Goal: Task Accomplishment & Management: Complete application form

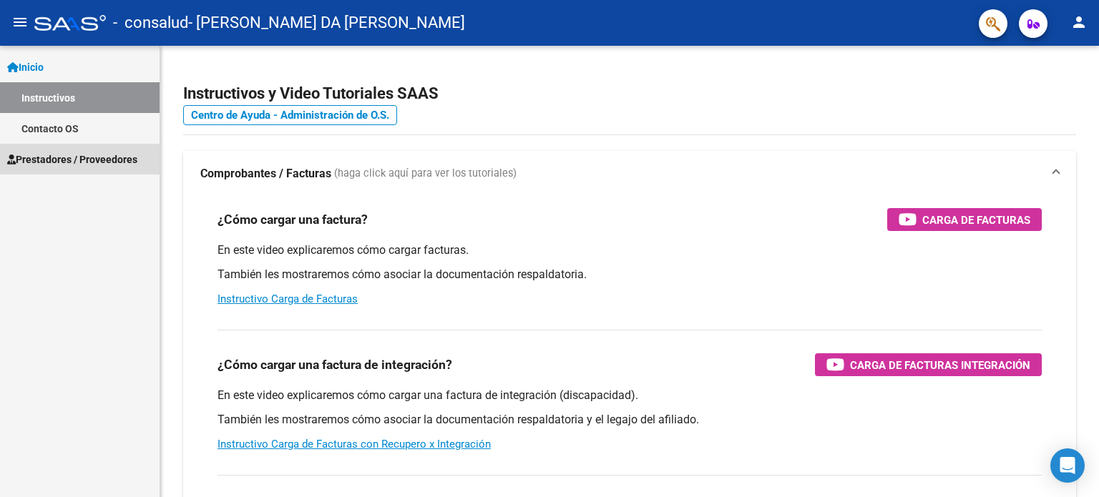
click at [104, 149] on link "Prestadores / Proveedores" at bounding box center [80, 159] width 160 height 31
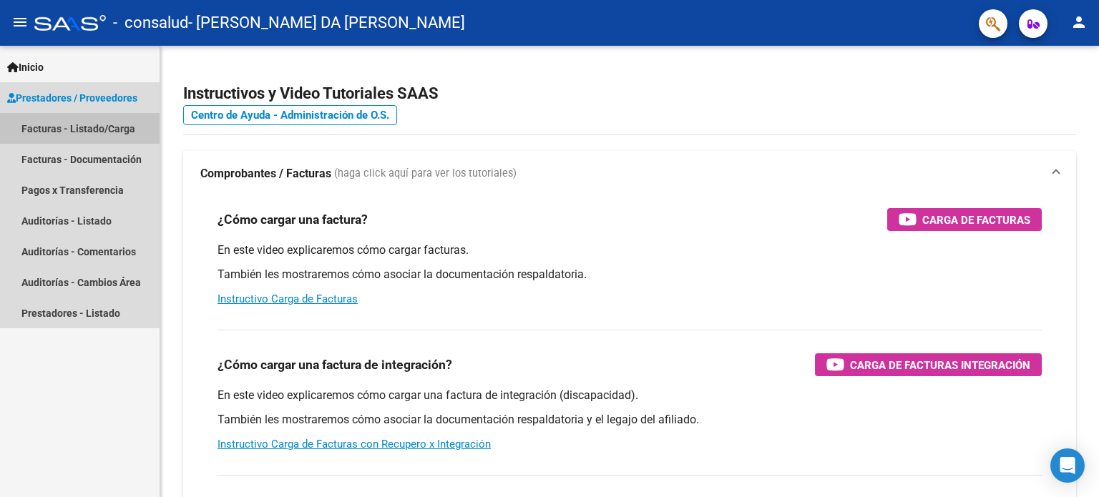
click at [99, 131] on link "Facturas - Listado/Carga" at bounding box center [80, 128] width 160 height 31
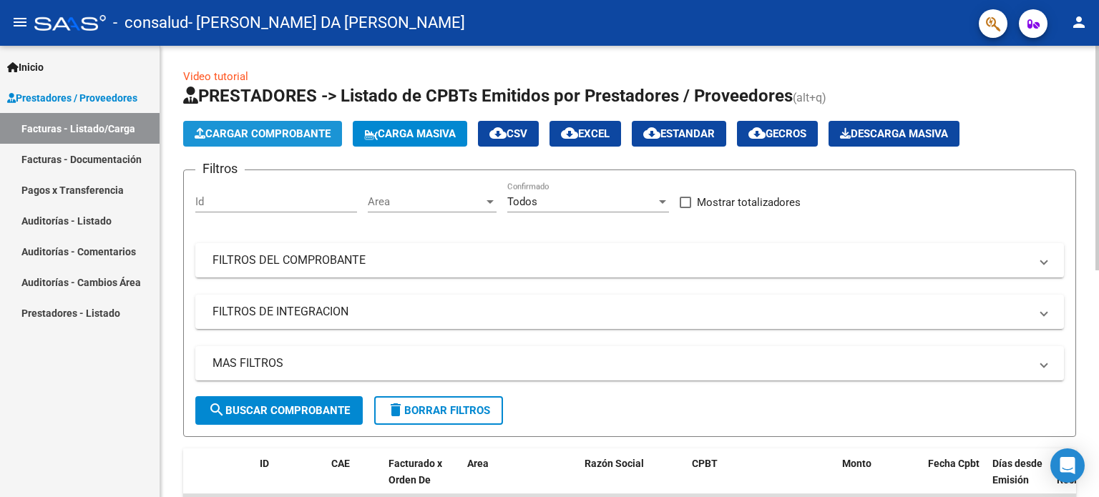
click at [236, 136] on span "Cargar Comprobante" at bounding box center [263, 133] width 136 height 13
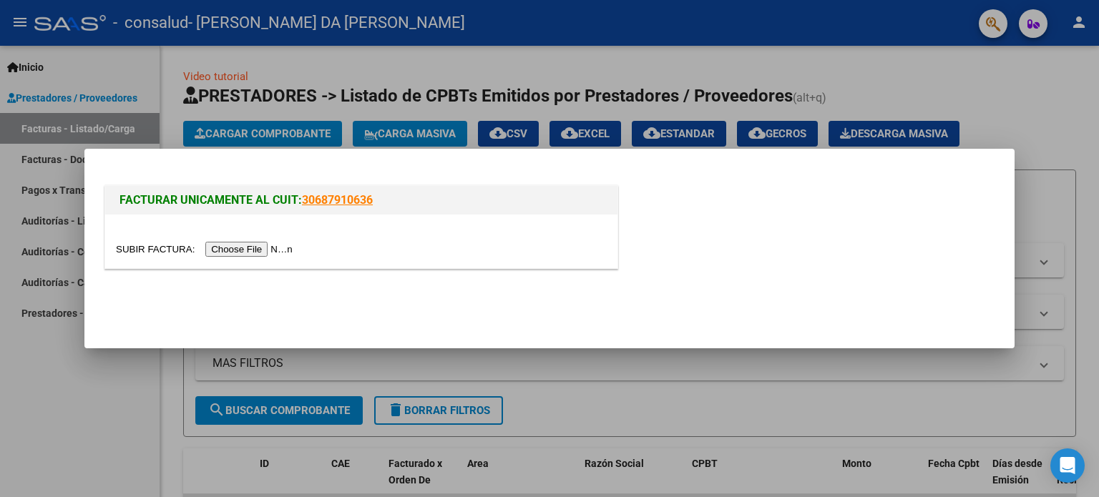
click at [252, 251] on input "file" at bounding box center [206, 249] width 181 height 15
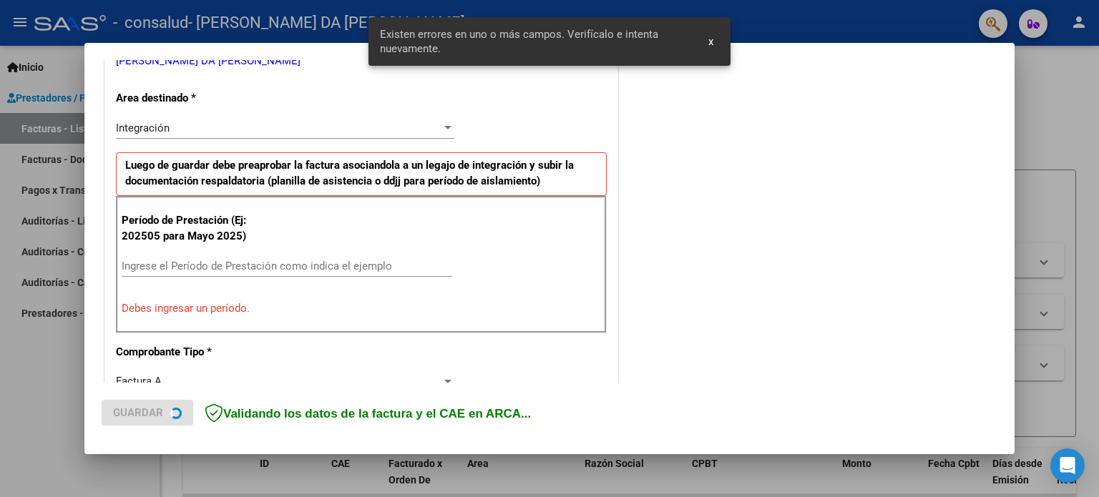
scroll to position [308, 0]
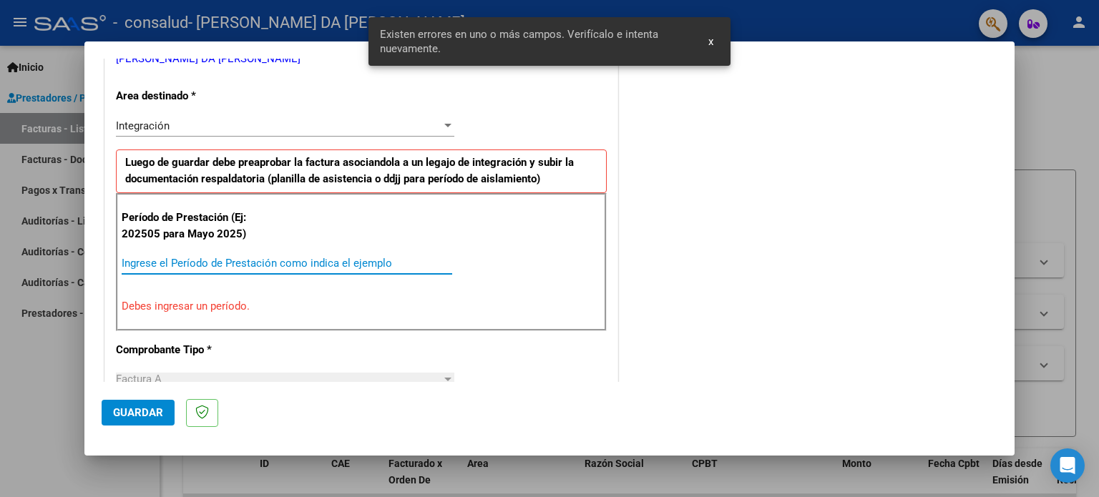
click at [177, 266] on input "Ingrese el Período de Prestación como indica el ejemplo" at bounding box center [287, 263] width 331 height 13
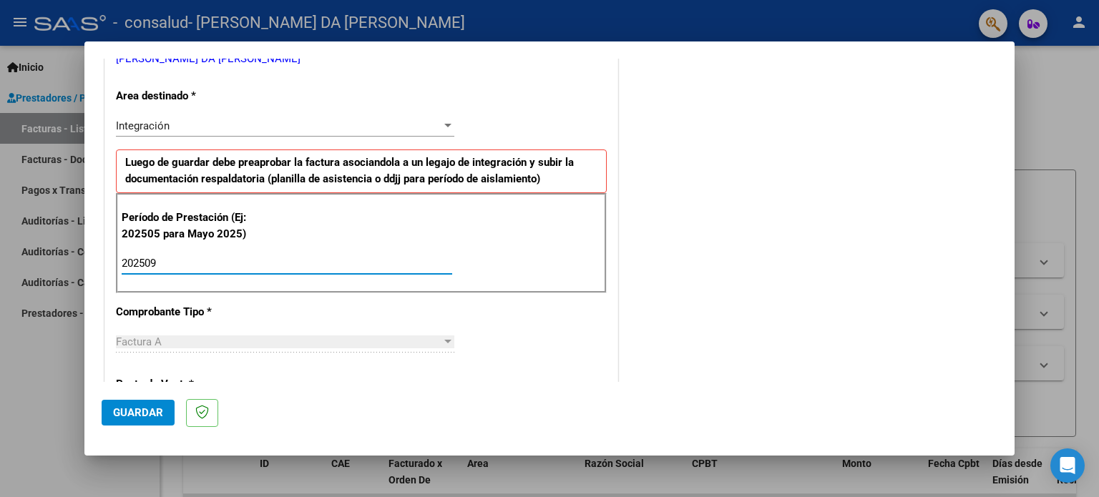
type input "202509"
click at [132, 410] on span "Guardar" at bounding box center [138, 412] width 50 height 13
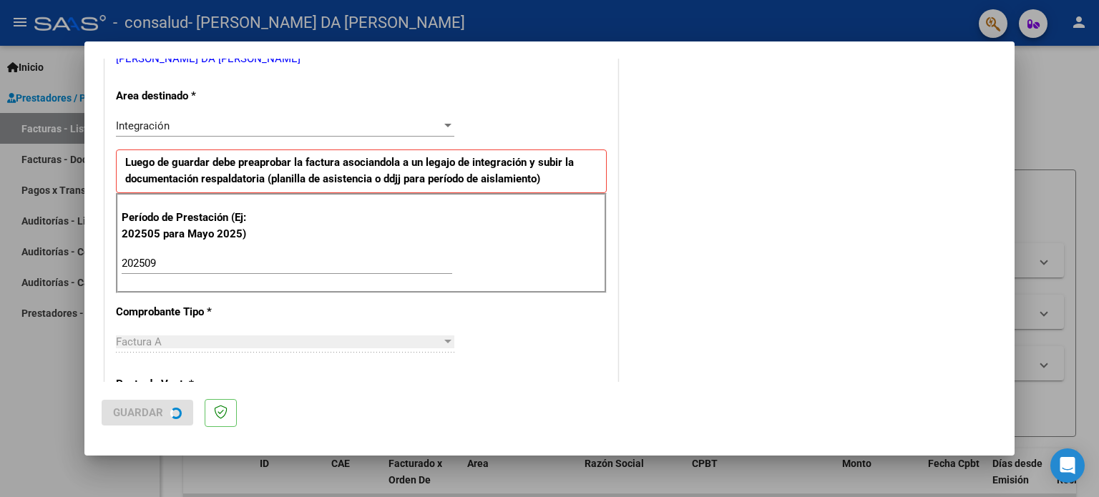
scroll to position [0, 0]
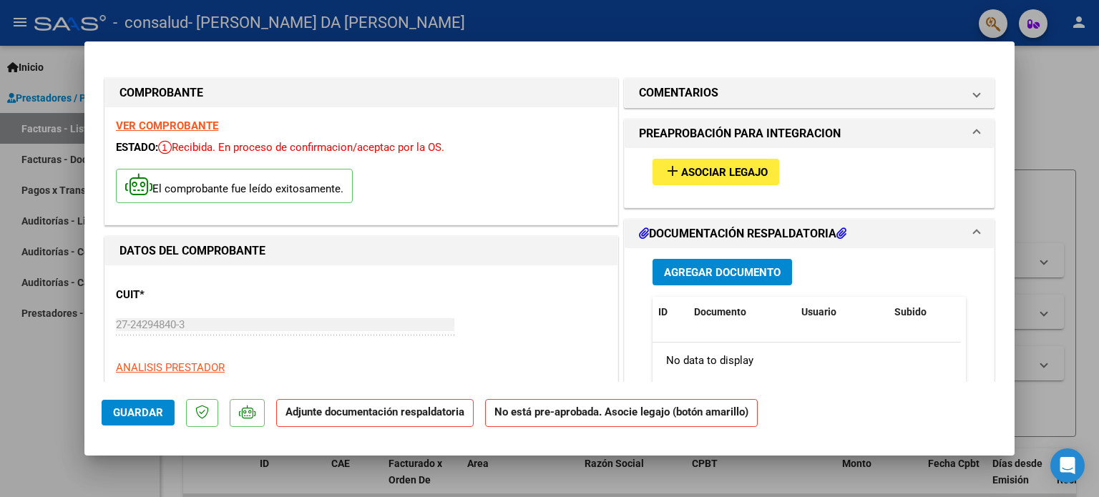
click at [723, 177] on span "Asociar Legajo" at bounding box center [724, 172] width 87 height 13
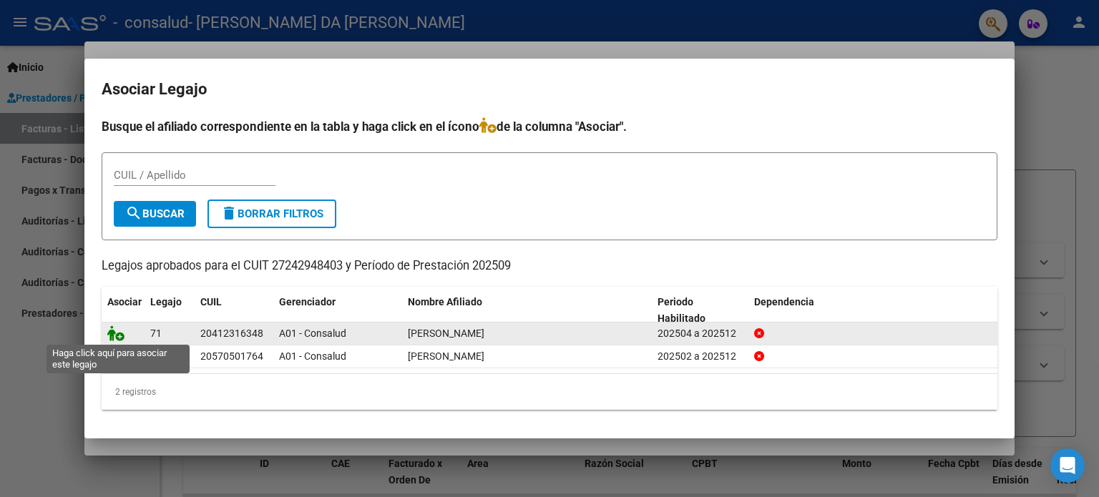
click at [109, 332] on icon at bounding box center [115, 334] width 17 height 16
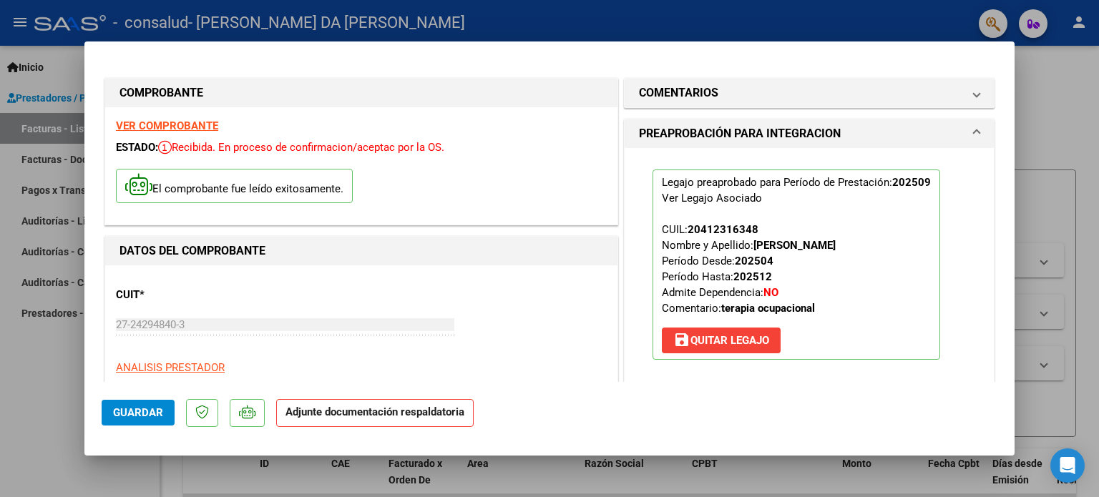
drag, startPoint x: 1015, startPoint y: 107, endPoint x: 1010, endPoint y: 205, distance: 98.2
click at [1010, 205] on div "COMPROBANTE VER COMPROBANTE ESTADO: Recibida. En proceso de confirmacion/acepta…" at bounding box center [549, 248] width 1099 height 497
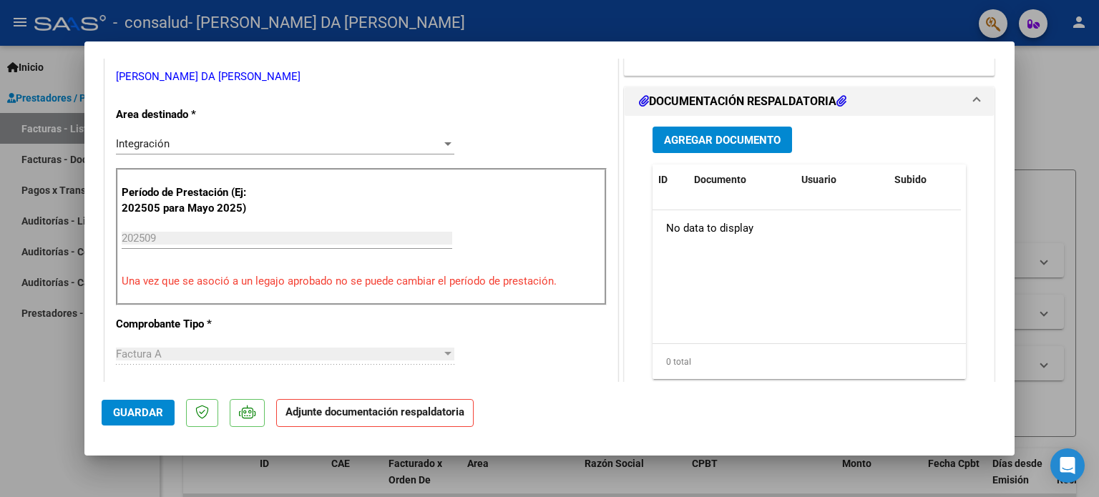
scroll to position [341, 0]
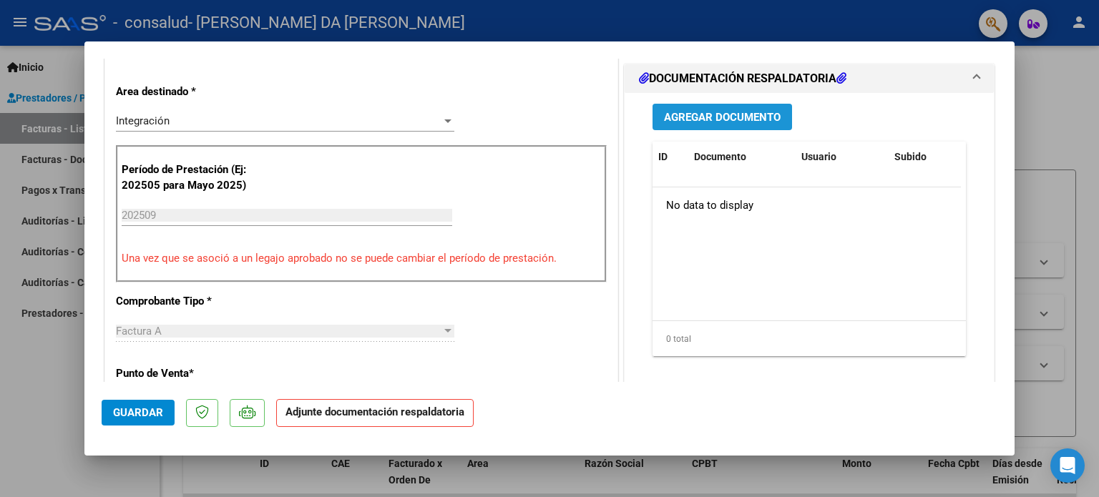
click at [749, 122] on span "Agregar Documento" at bounding box center [722, 117] width 117 height 13
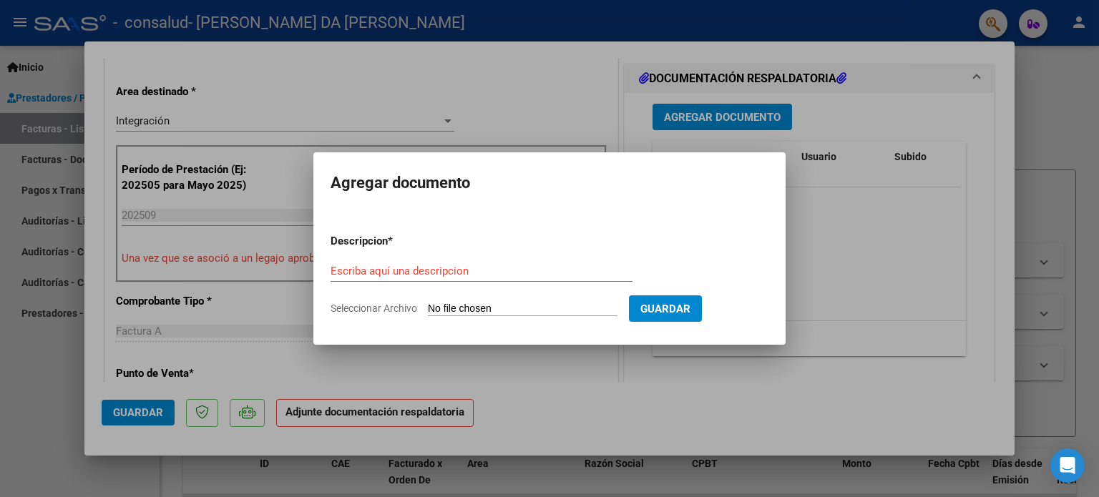
click at [442, 259] on form "Descripcion * Escriba aquí una descripcion Seleccionar Archivo Guardar" at bounding box center [550, 275] width 438 height 104
click at [399, 272] on input "Escriba aquí una descripcion" at bounding box center [482, 271] width 302 height 13
type input "Asistencia"
click at [465, 306] on input "Seleccionar Archivo" at bounding box center [523, 310] width 190 height 14
type input "C:\fakepath\Septiembre-TO_Atienza.pdf"
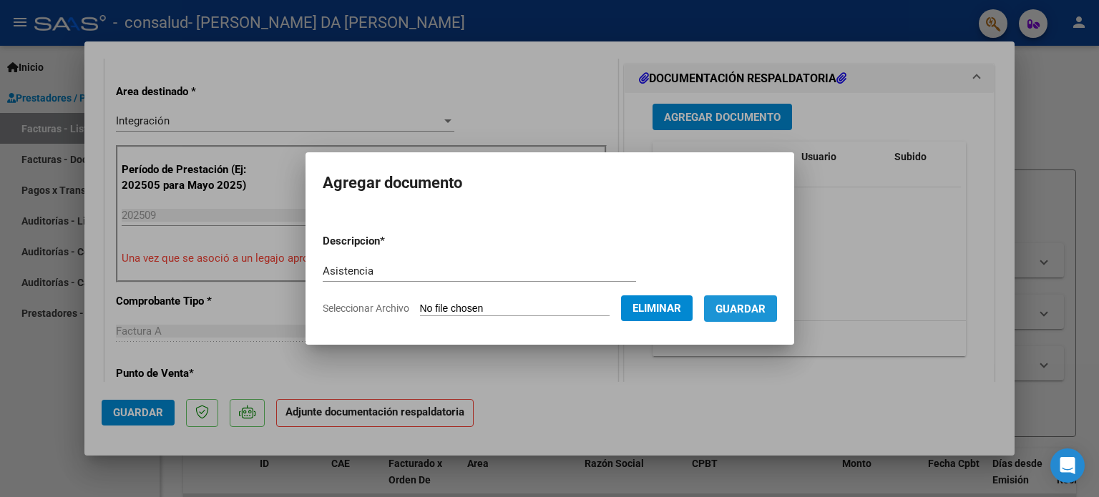
click at [753, 296] on button "Guardar" at bounding box center [740, 309] width 73 height 26
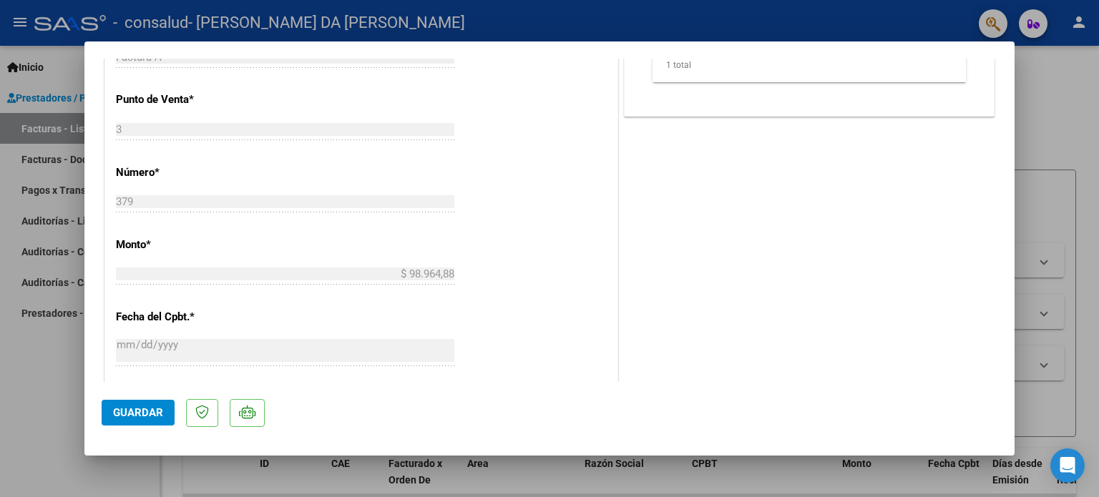
scroll to position [454, 0]
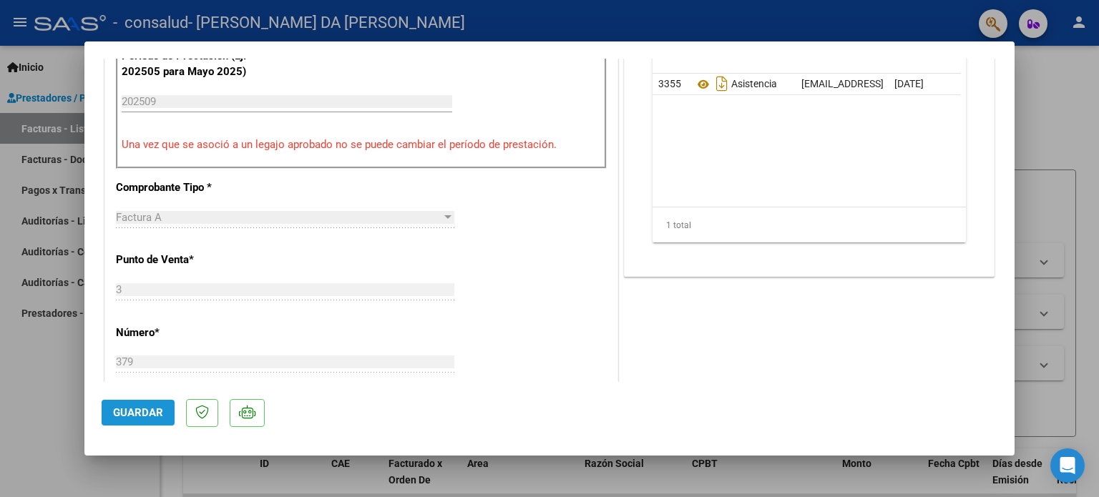
click at [146, 416] on span "Guardar" at bounding box center [138, 412] width 50 height 13
click at [47, 367] on div at bounding box center [549, 248] width 1099 height 497
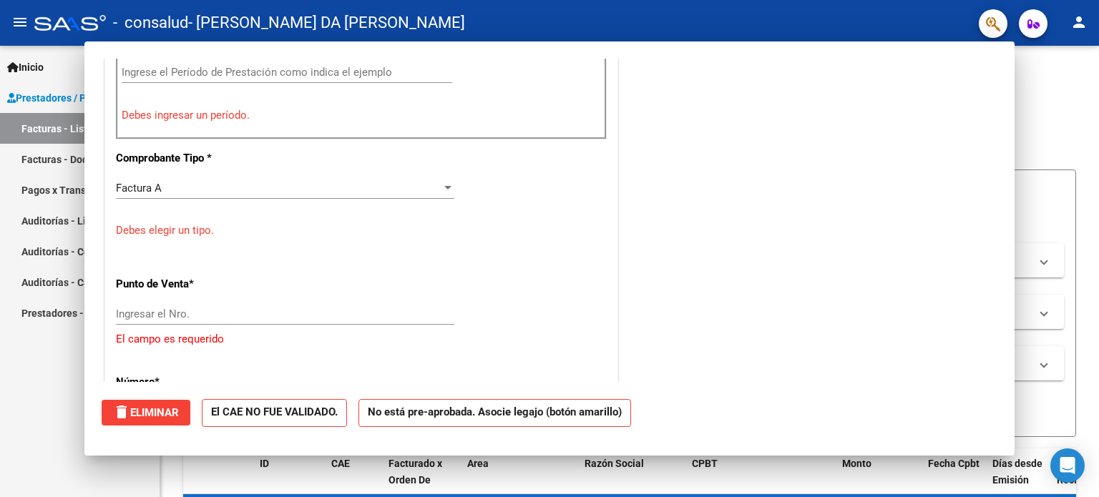
scroll to position [0, 0]
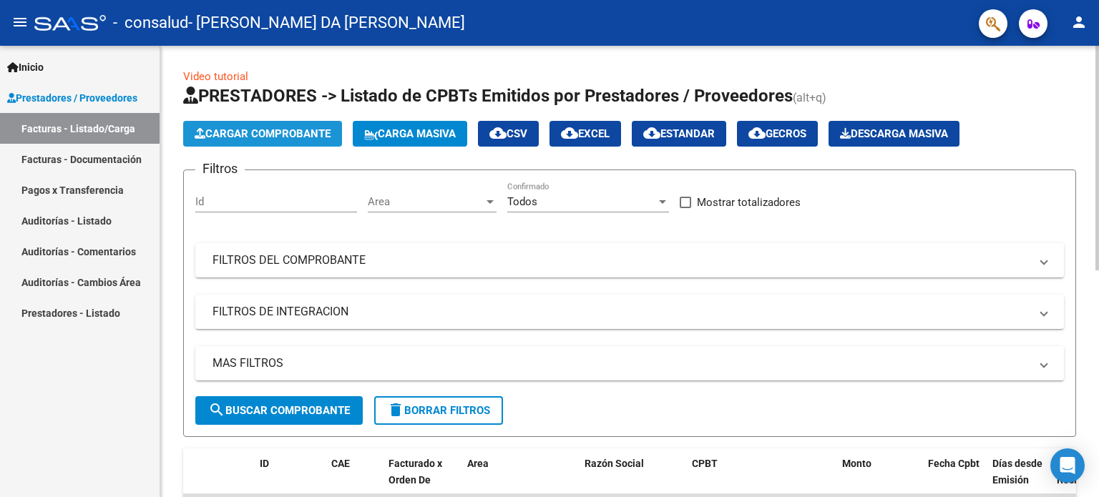
click at [229, 131] on span "Cargar Comprobante" at bounding box center [263, 133] width 136 height 13
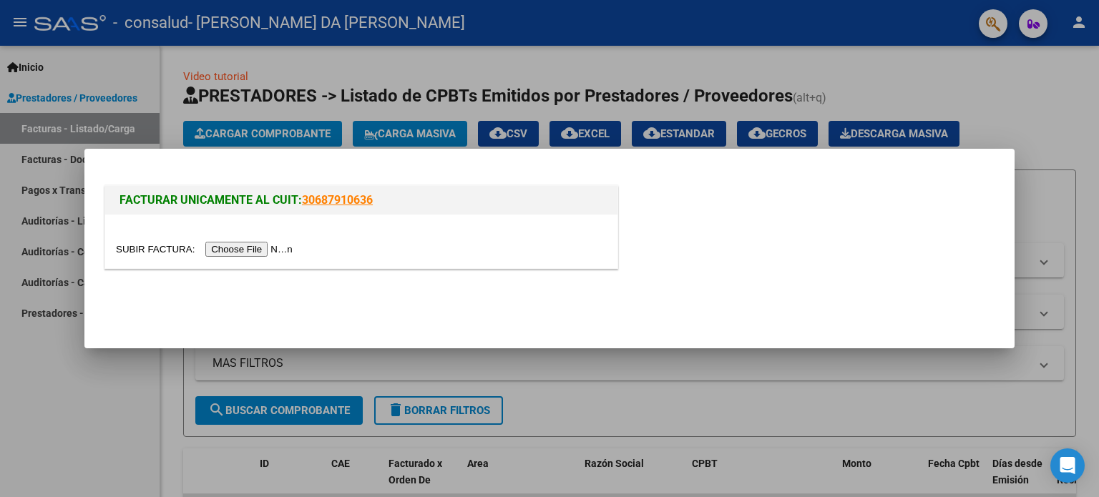
click at [255, 251] on input "file" at bounding box center [206, 249] width 181 height 15
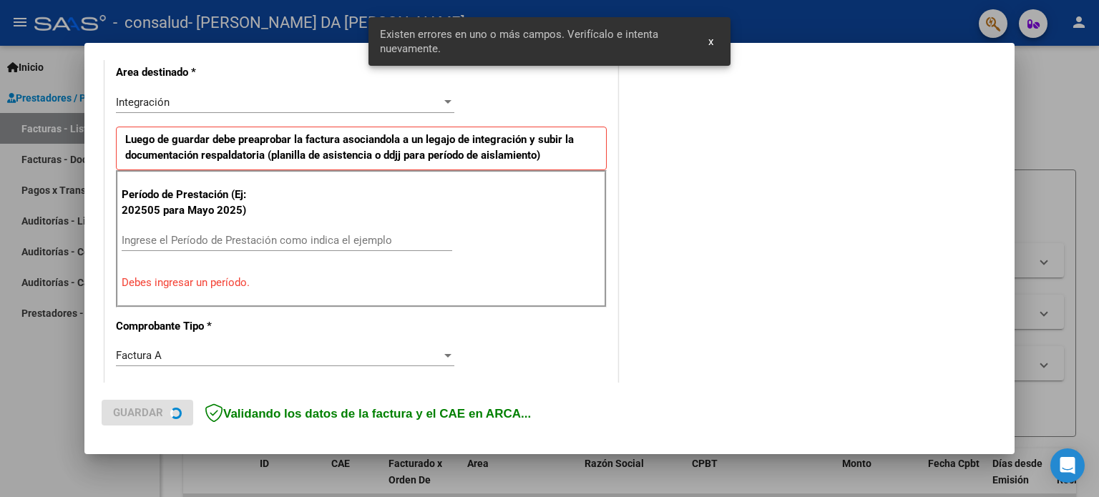
scroll to position [335, 0]
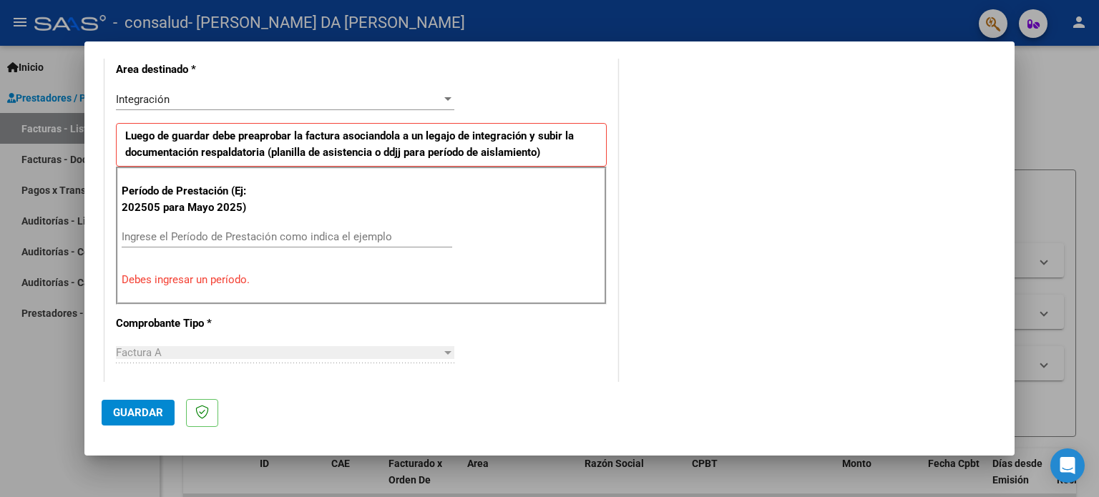
click at [260, 226] on div "Ingrese el Período de Prestación como indica el ejemplo" at bounding box center [287, 236] width 331 height 21
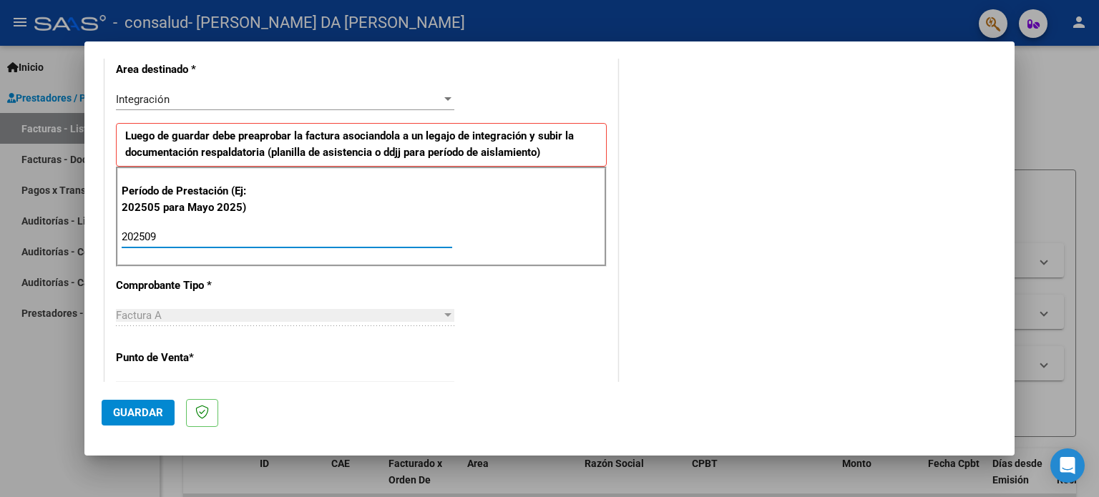
type input "202509"
click at [137, 411] on span "Guardar" at bounding box center [138, 412] width 50 height 13
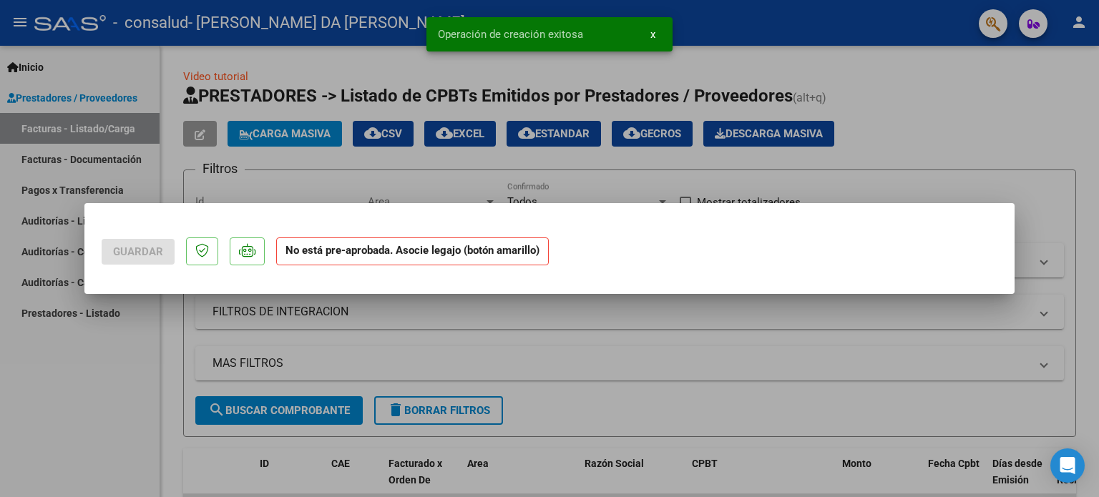
scroll to position [0, 0]
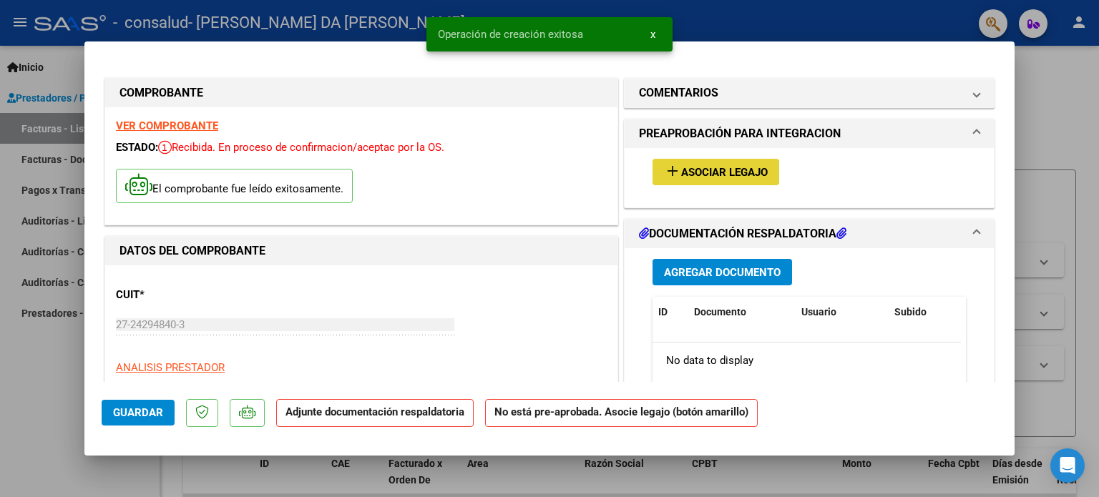
click at [673, 169] on mat-icon "add" at bounding box center [672, 170] width 17 height 17
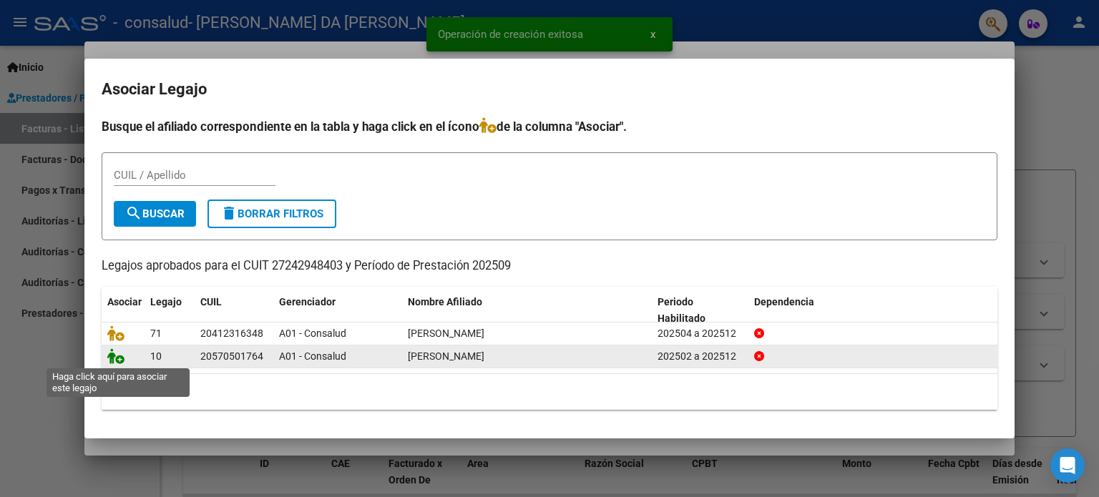
click at [112, 351] on icon at bounding box center [115, 356] width 17 height 16
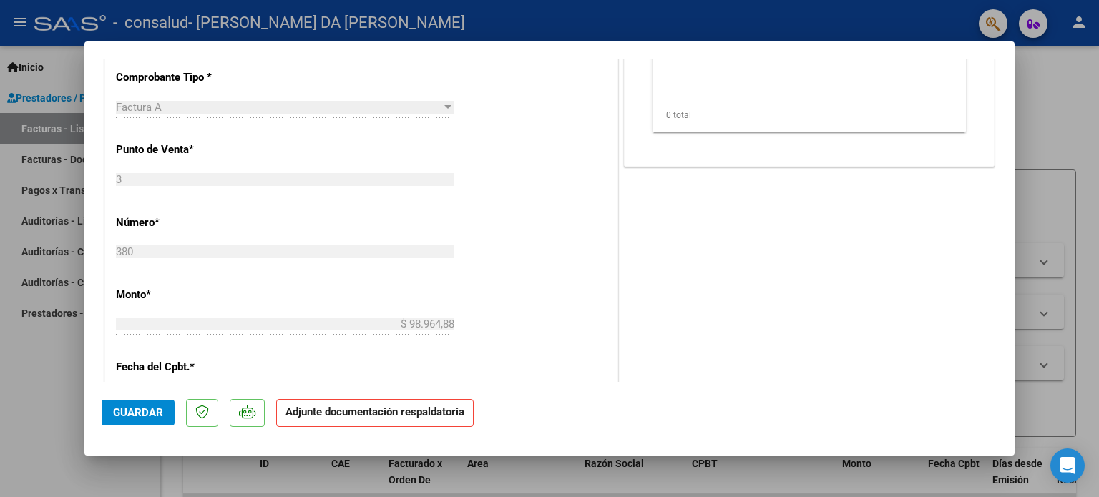
scroll to position [335, 0]
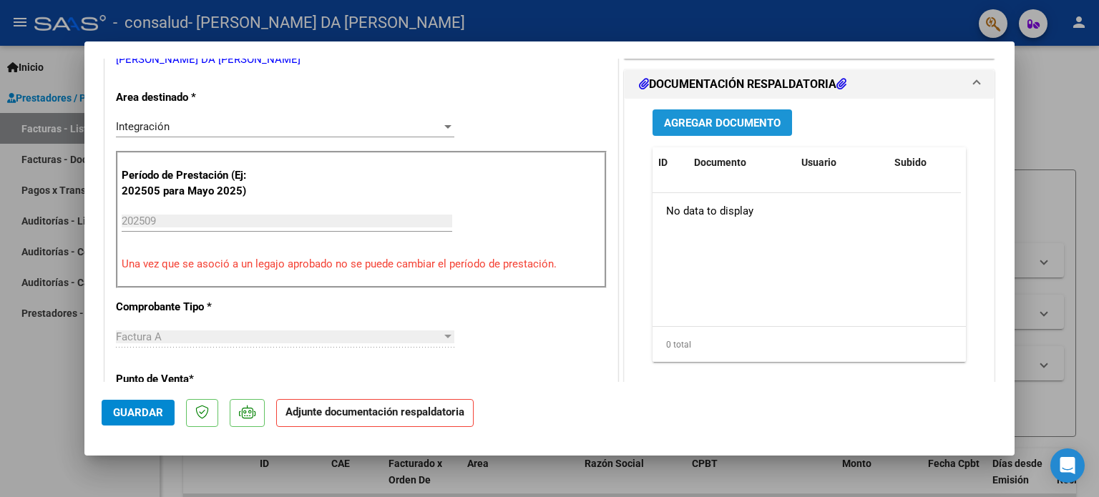
click at [737, 130] on button "Agregar Documento" at bounding box center [723, 122] width 140 height 26
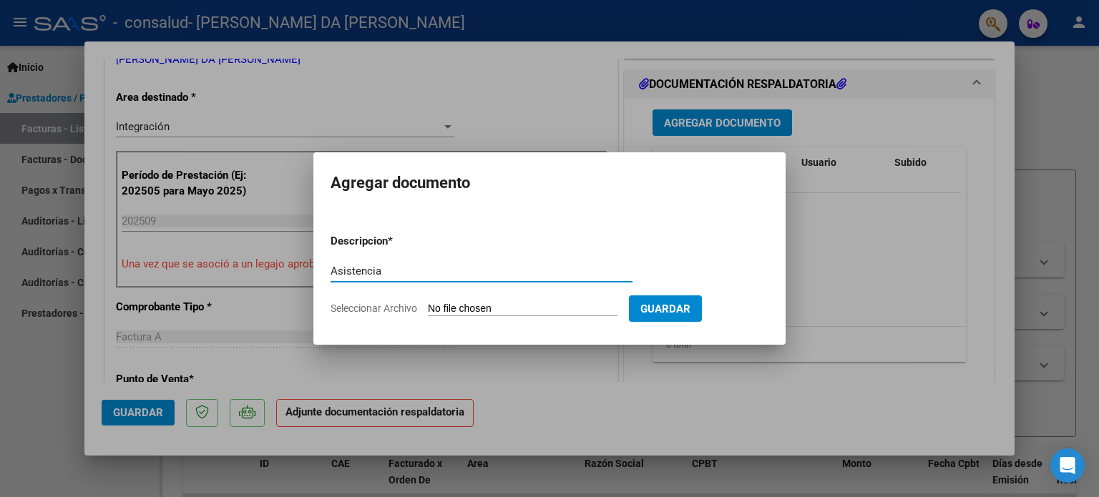
type input "Asistencia"
click at [489, 306] on input "Seleccionar Archivo" at bounding box center [523, 310] width 190 height 14
type input "C:\fakepath\Septiembre-TO_Bernal.pdf"
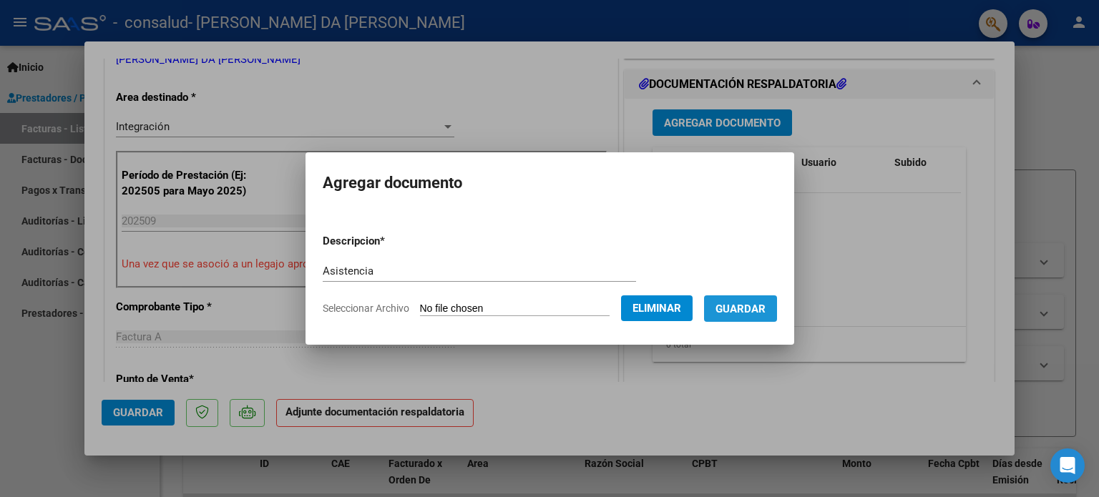
click at [756, 313] on span "Guardar" at bounding box center [741, 309] width 50 height 13
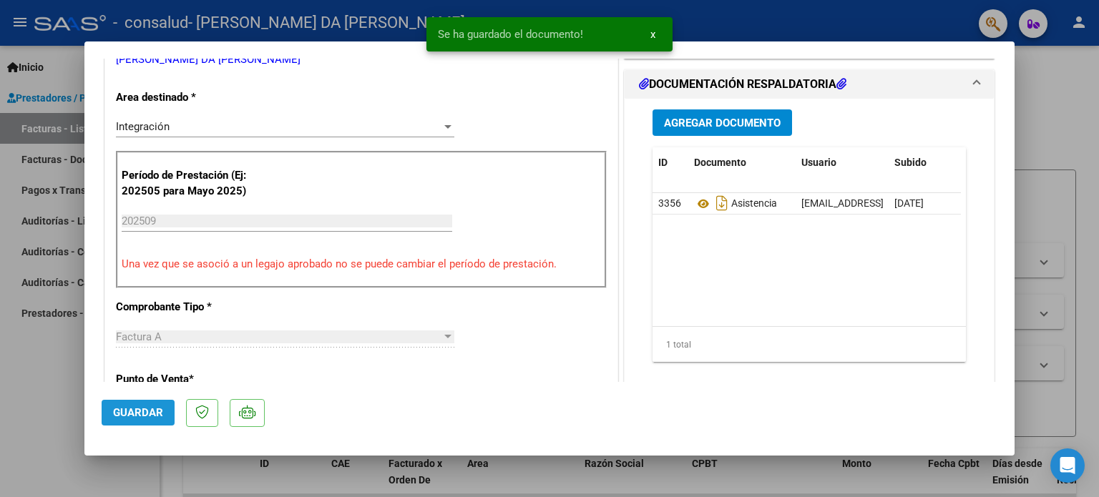
click at [146, 411] on span "Guardar" at bounding box center [138, 412] width 50 height 13
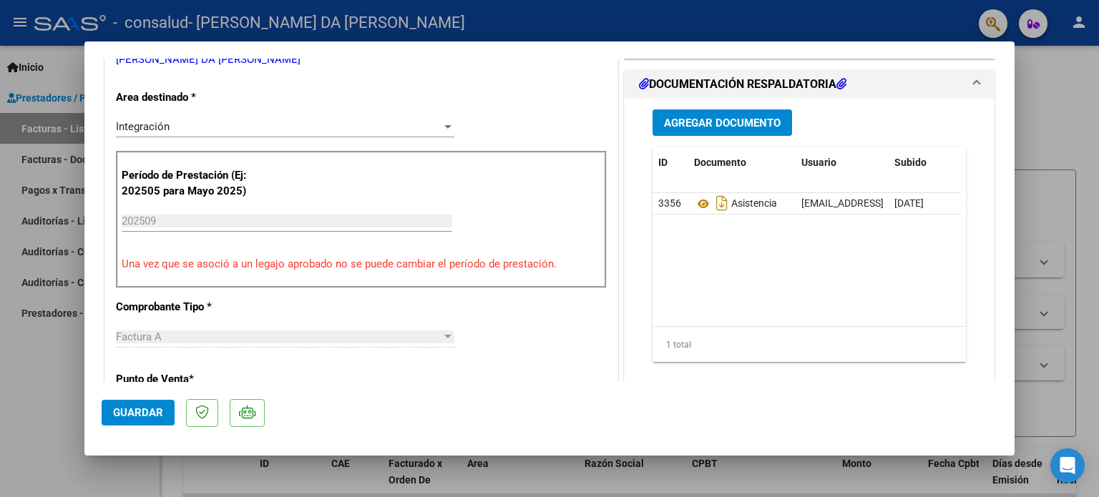
click at [61, 371] on div at bounding box center [549, 248] width 1099 height 497
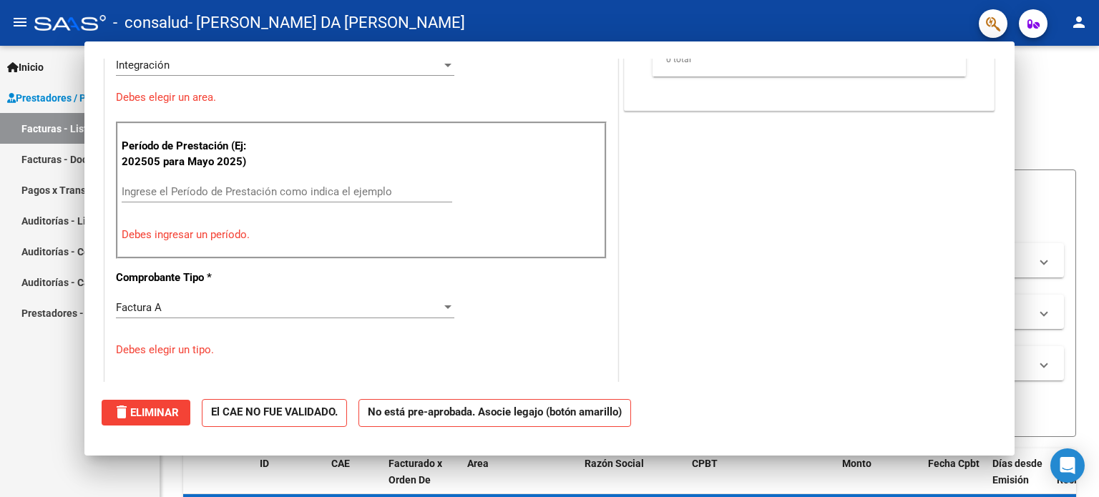
scroll to position [0, 0]
